Goal: Transaction & Acquisition: Download file/media

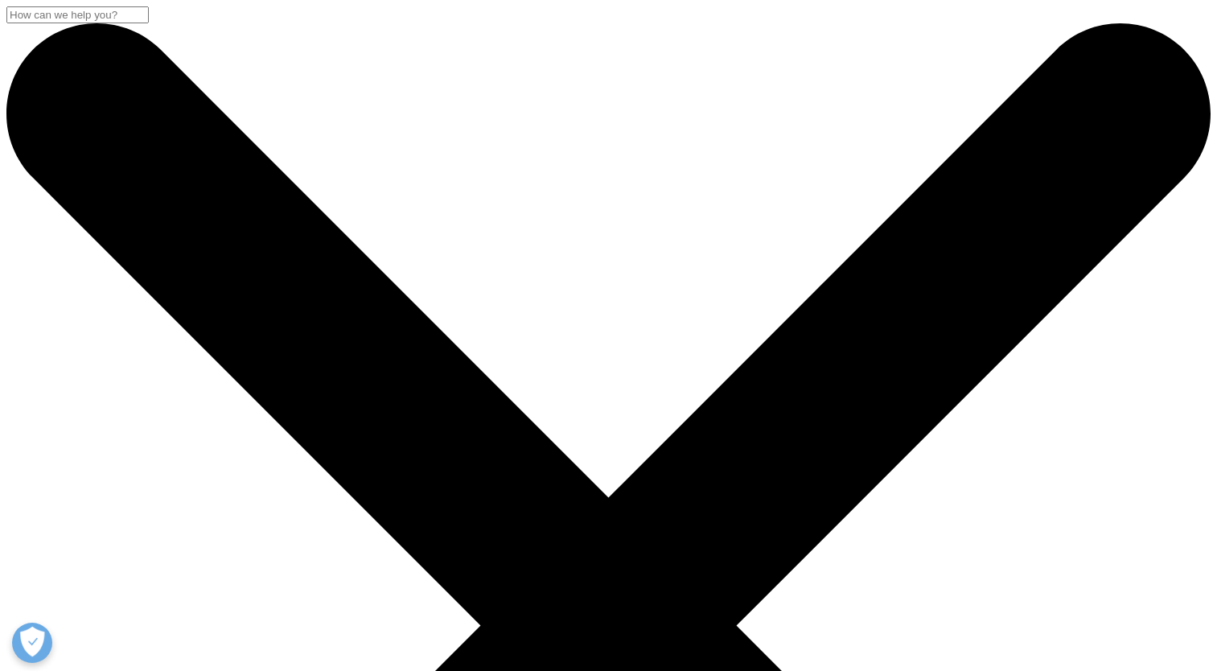
scroll to position [563, 0]
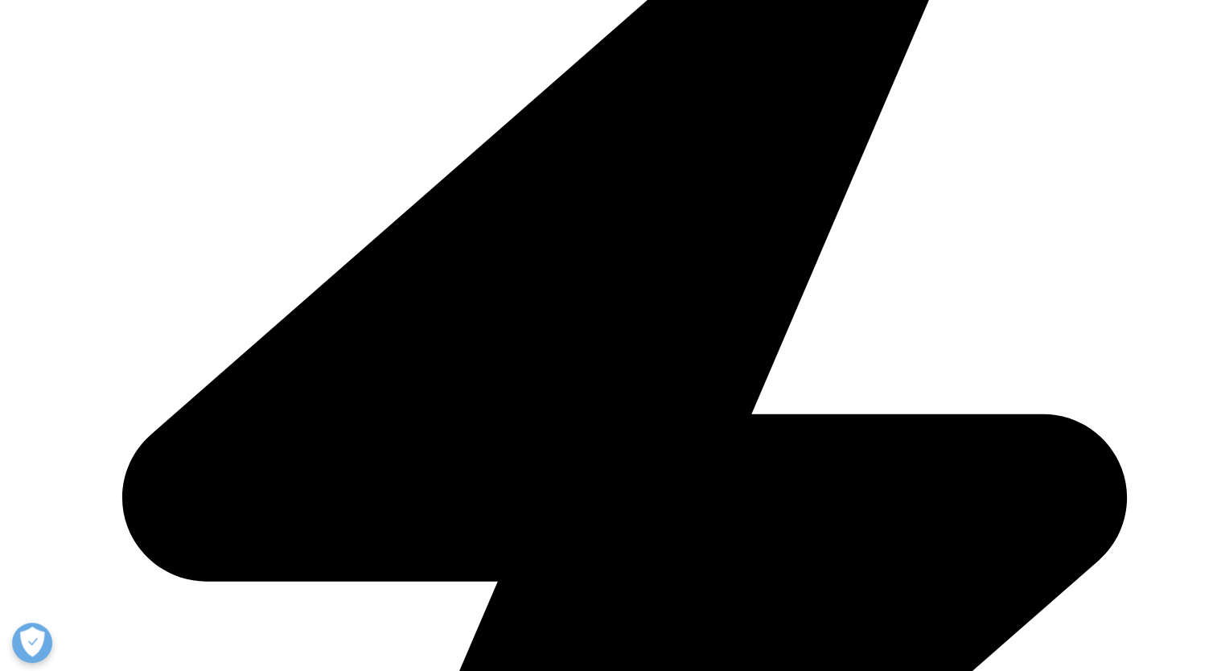
scroll to position [724, 0]
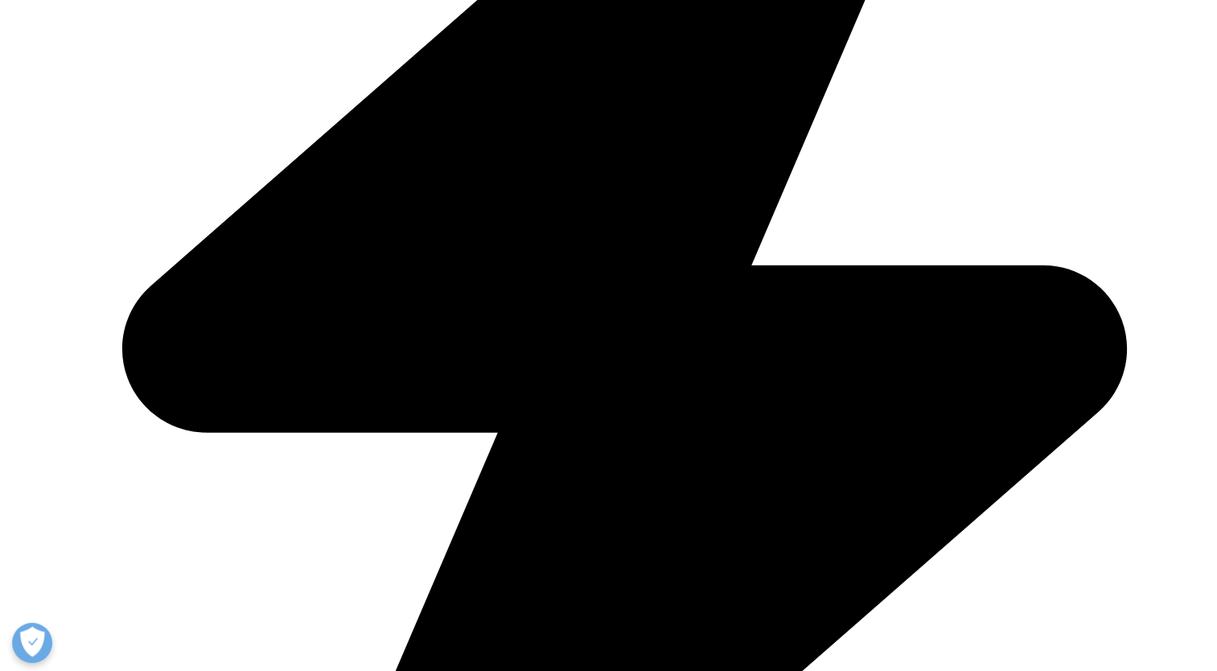
scroll to position [888, 949]
type input "Sarah"
type input "Choe"
type input "schoe@webershandwick.com"
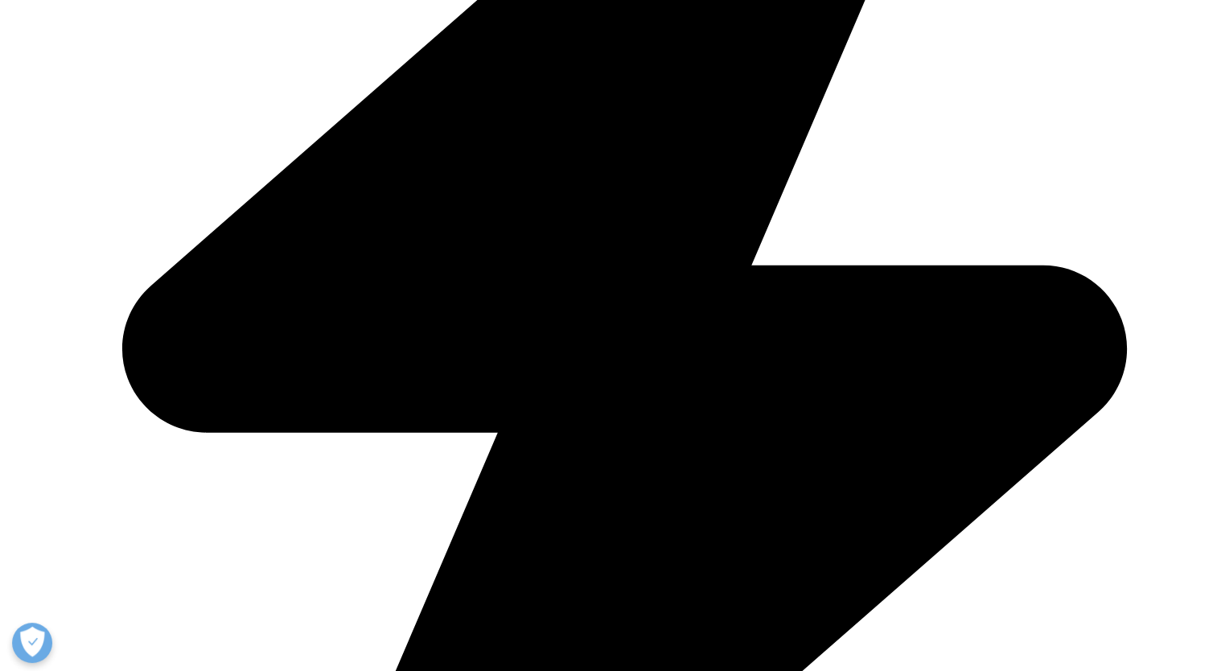
type input "Editor"
type input "Weber Shandwick Korea"
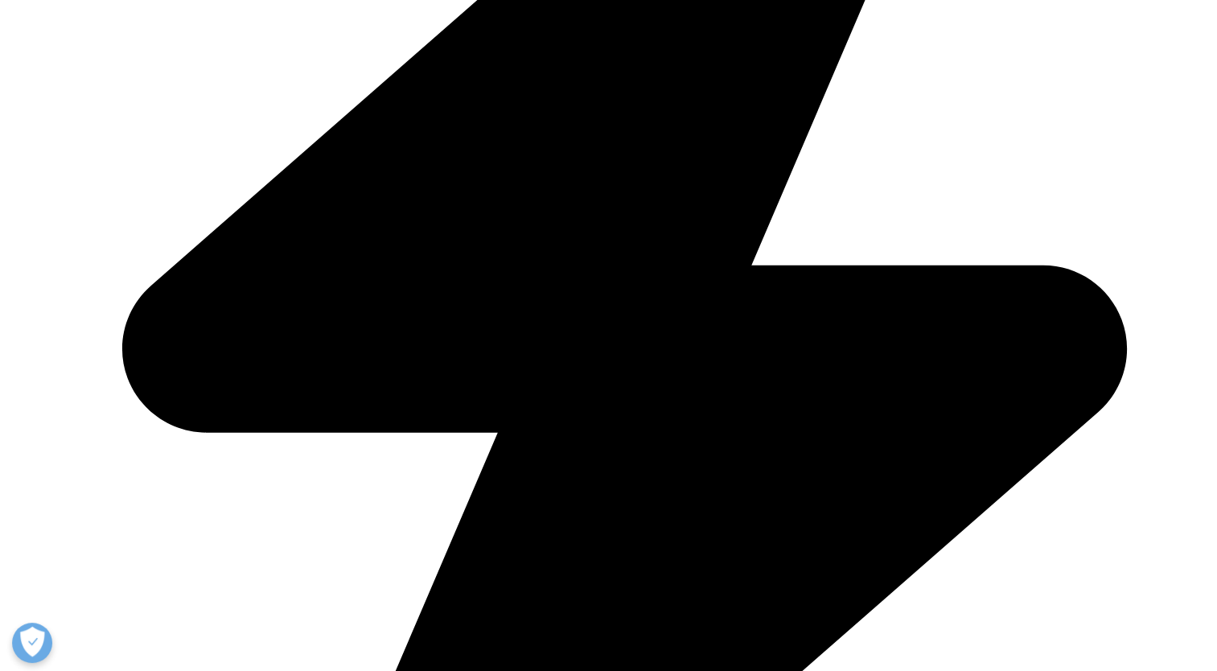
select select "South Korea"
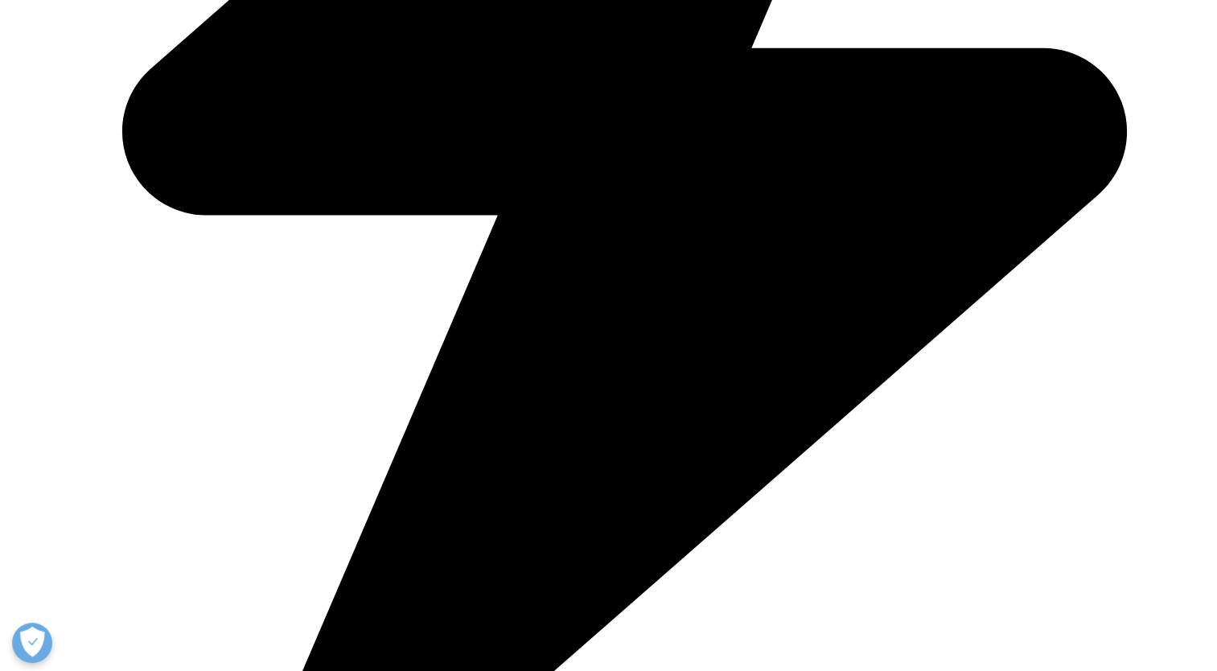
scroll to position [965, 0]
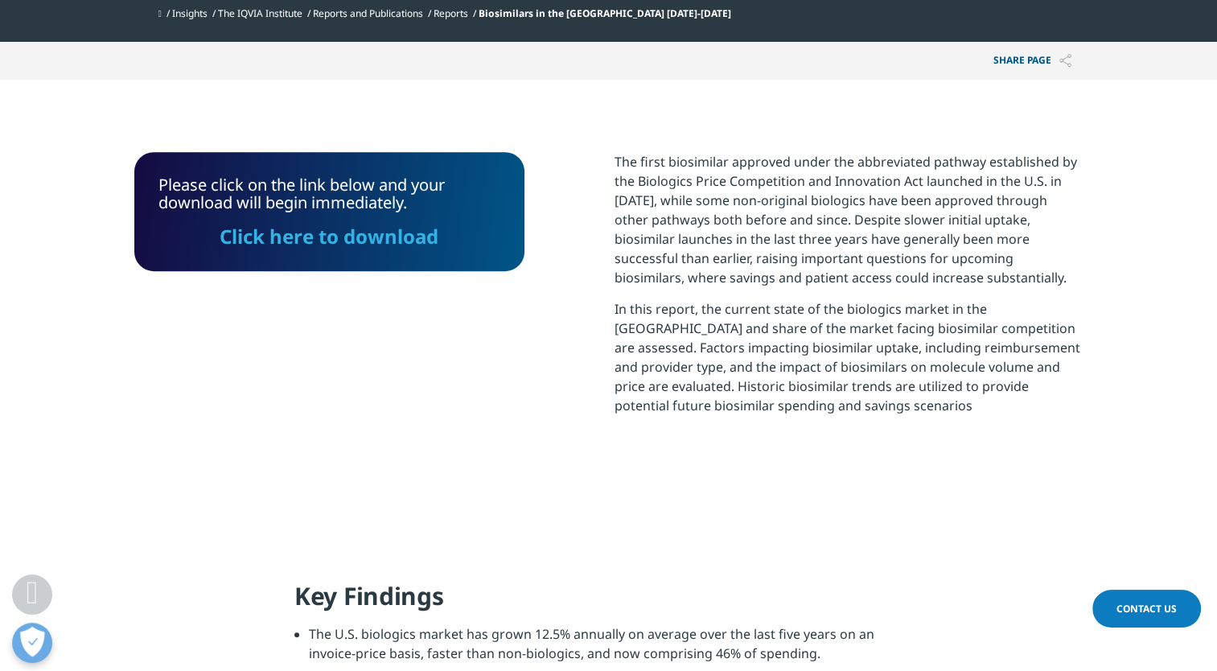
scroll to position [547, 0]
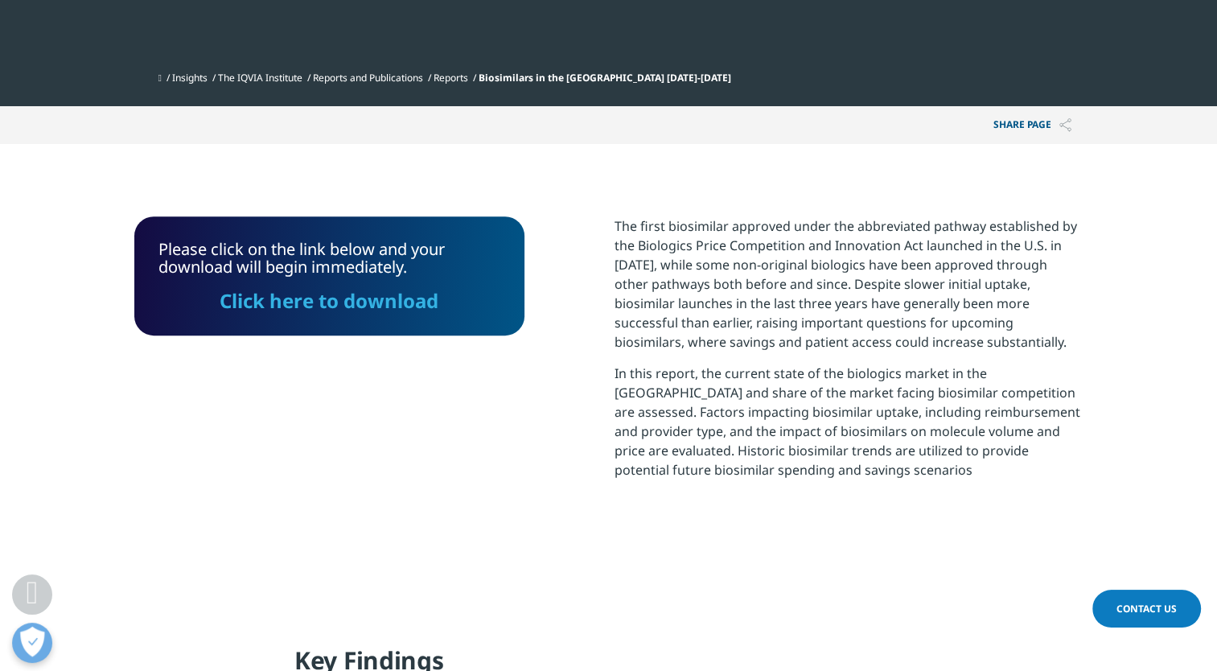
click at [407, 306] on link "Click here to download" at bounding box center [329, 300] width 219 height 27
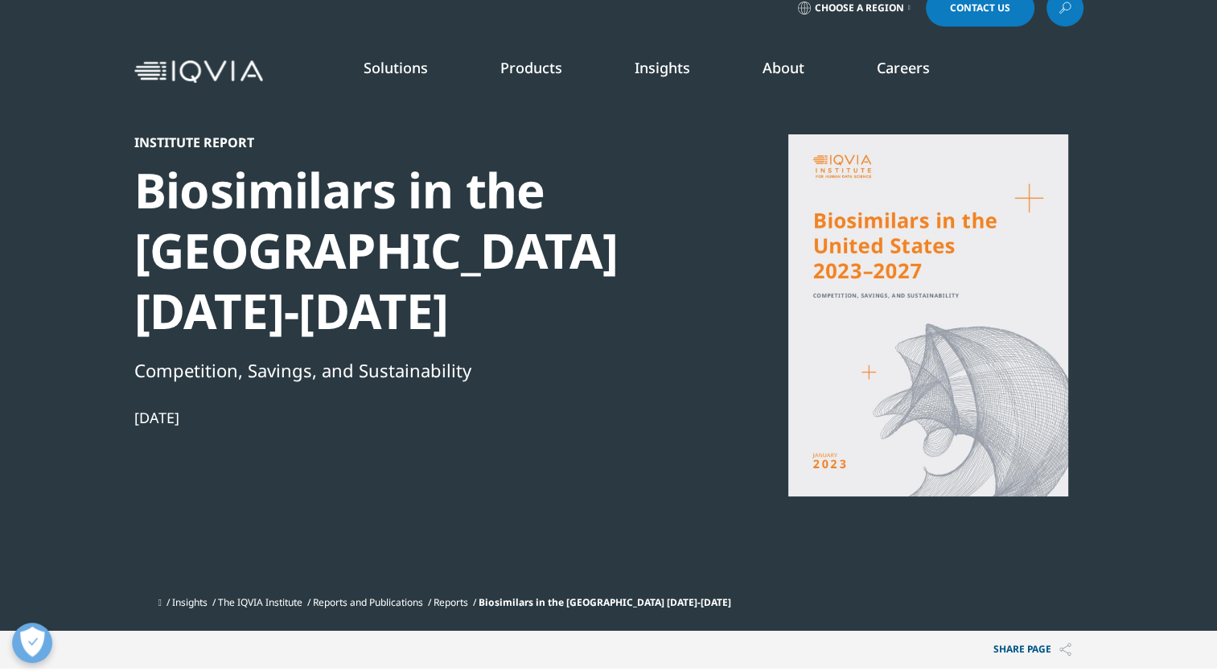
scroll to position [0, 0]
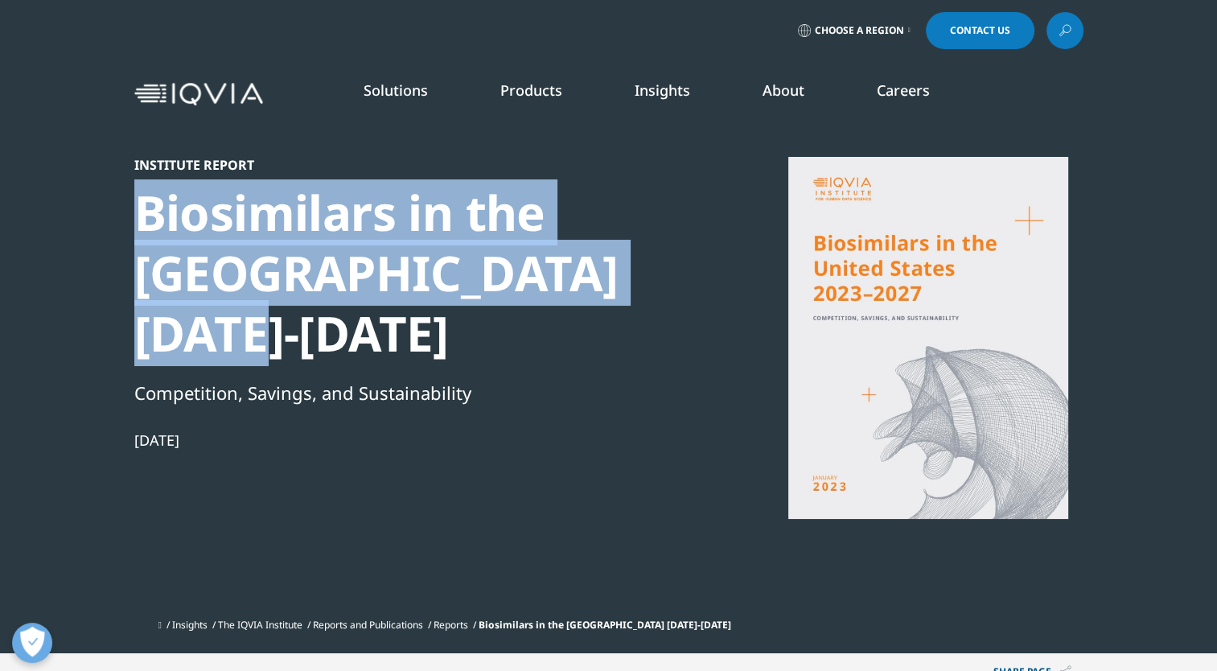
drag, startPoint x: 139, startPoint y: 207, endPoint x: 258, endPoint y: 361, distance: 194.3
click at [258, 361] on div "Biosimilars in the [GEOGRAPHIC_DATA] [DATE]-[DATE]" at bounding box center [410, 273] width 552 height 181
copy div "Biosimilars in the [GEOGRAPHIC_DATA] [DATE]-[DATE]"
